Goal: Task Accomplishment & Management: Manage account settings

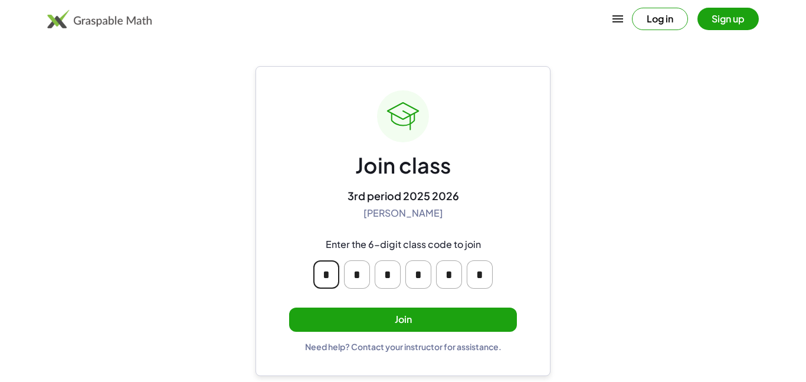
click at [330, 275] on input "*" at bounding box center [326, 274] width 26 height 28
click at [377, 227] on div "Join class 3rd period 2025 2026 [PERSON_NAME] Enter the 6-digit class code to j…" at bounding box center [403, 221] width 228 height 262
click at [433, 324] on button "Join" at bounding box center [403, 320] width 228 height 24
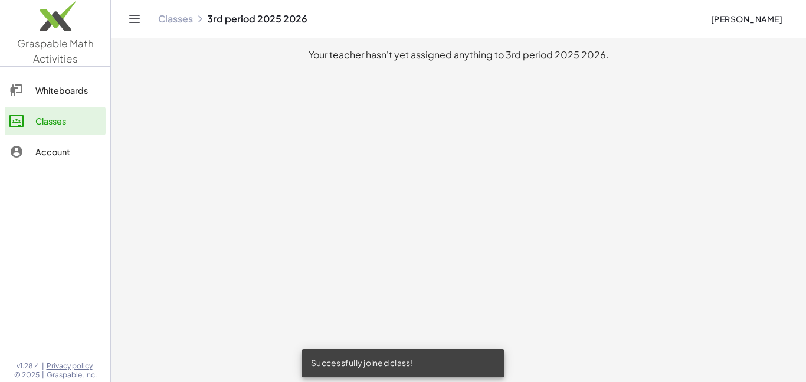
click at [57, 77] on link "Whiteboards" at bounding box center [55, 90] width 101 height 28
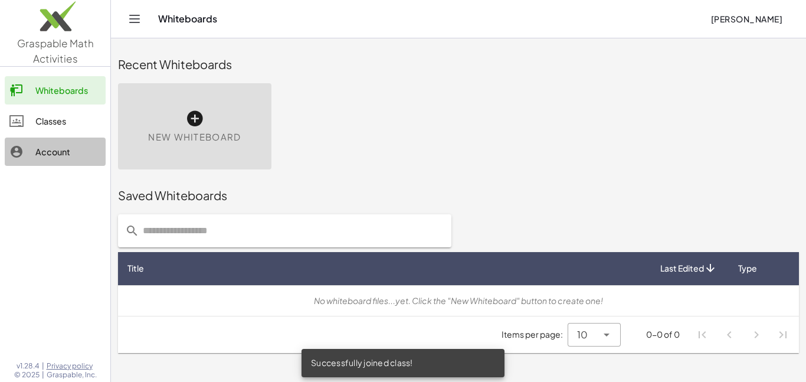
click at [55, 147] on div "Account" at bounding box center [68, 152] width 66 height 14
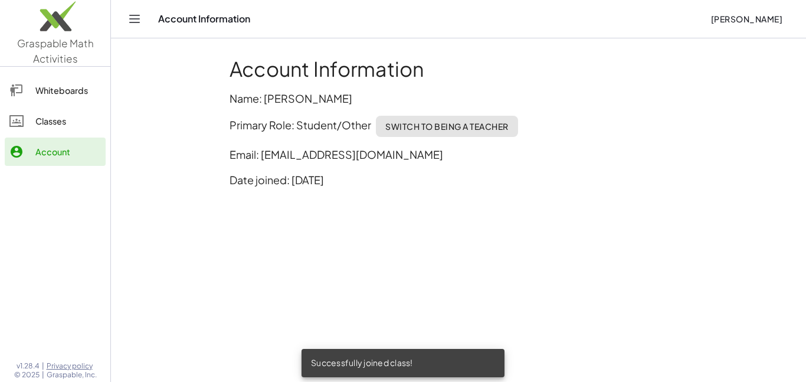
click at [58, 123] on div "Classes" at bounding box center [68, 121] width 66 height 14
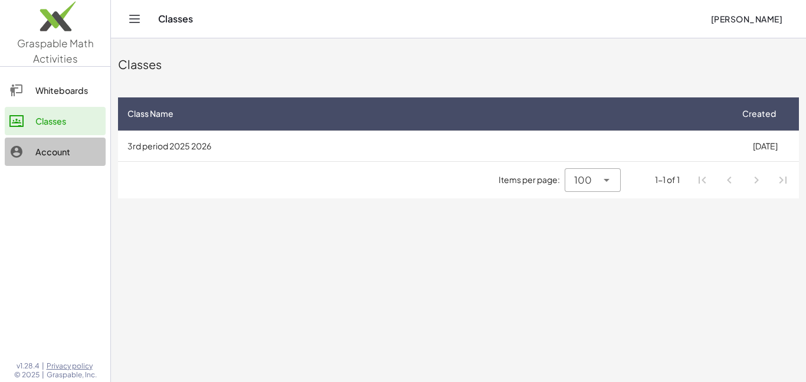
click at [78, 155] on div "Account" at bounding box center [68, 152] width 66 height 14
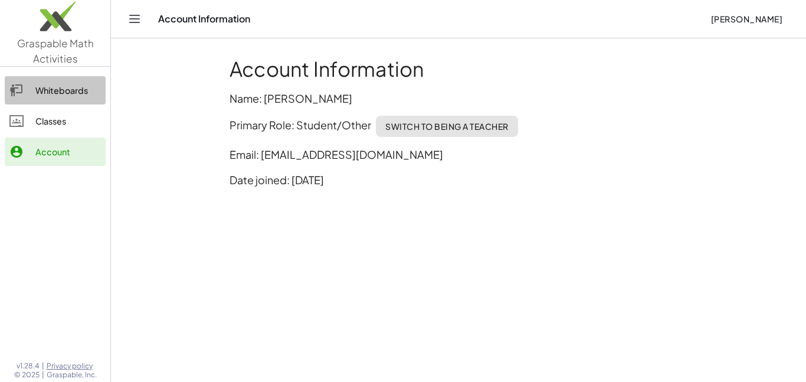
click at [61, 90] on div "Whiteboards" at bounding box center [68, 90] width 66 height 14
